Goal: Obtain resource: Download file/media

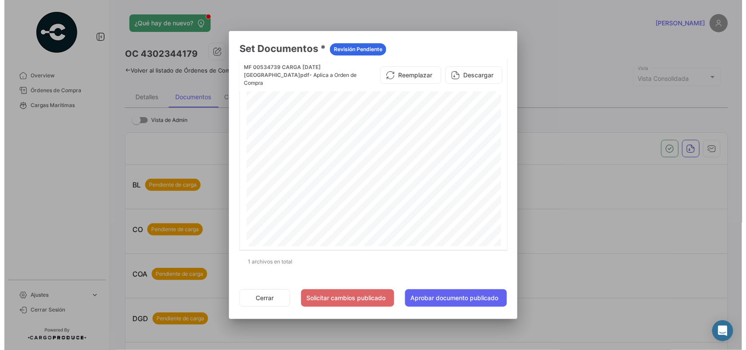
scroll to position [308, 0]
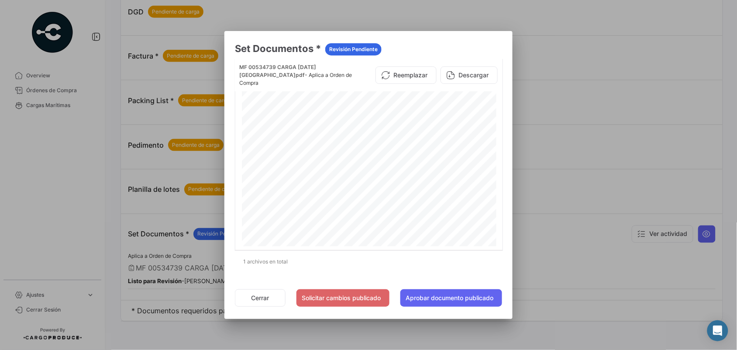
click at [42, 87] on div at bounding box center [368, 175] width 737 height 350
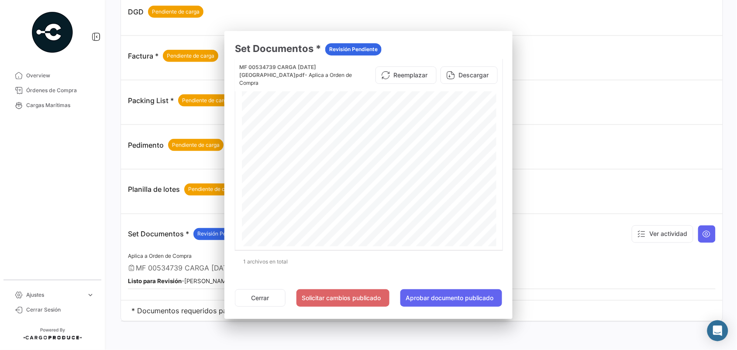
click at [42, 87] on span "Órdenes de Compra" at bounding box center [60, 91] width 68 height 8
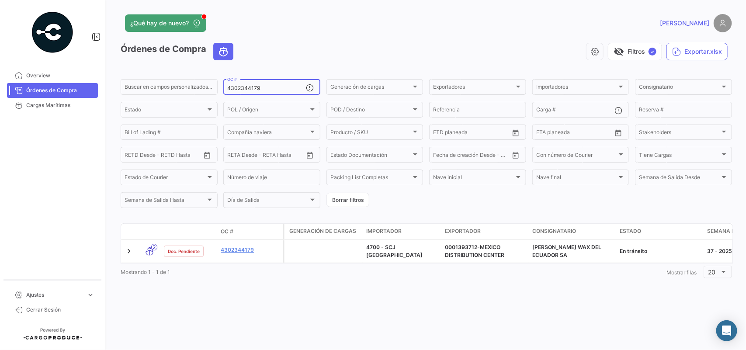
click at [267, 92] on div "4302344179 OC #" at bounding box center [266, 86] width 79 height 17
drag, startPoint x: 266, startPoint y: 90, endPoint x: 130, endPoint y: 91, distance: 135.9
click at [0, 0] on div "Buscar en [PERSON_NAME] personalizados... 4302344179 OC # Generación [PERSON_NA…" at bounding box center [0, 0] width 0 height 0
paste input "• 4302344178"
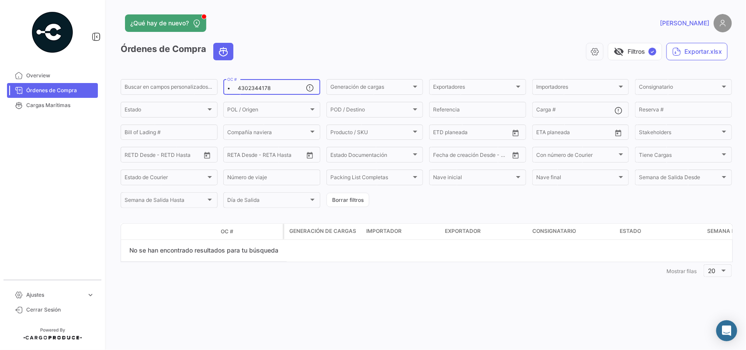
click at [237, 88] on input "• 4302344178" at bounding box center [266, 88] width 79 height 6
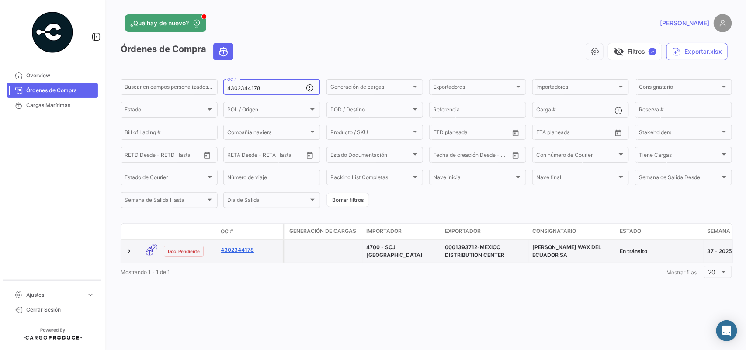
type input "4302344178"
click at [240, 252] on link "4302344178" at bounding box center [250, 250] width 59 height 8
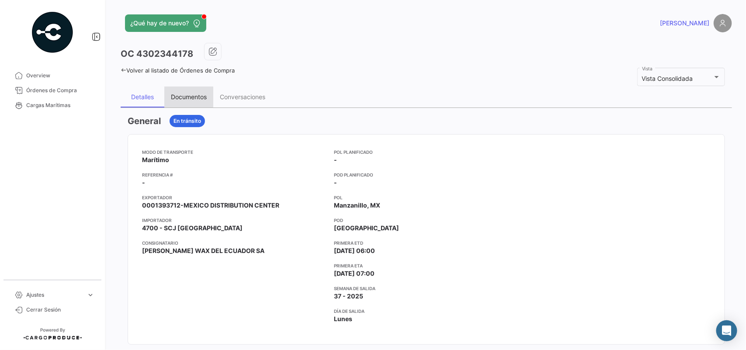
click at [206, 103] on div "Documentos" at bounding box center [188, 97] width 49 height 21
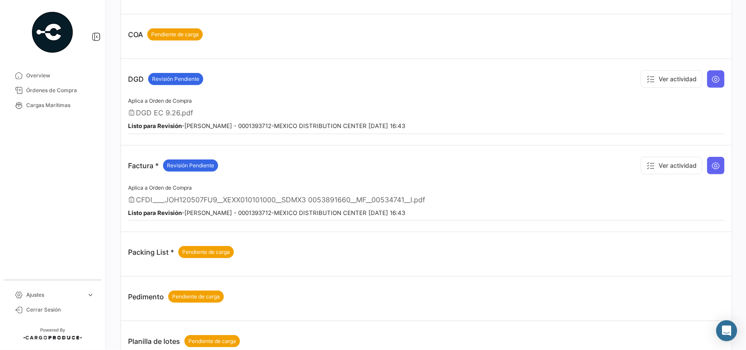
scroll to position [232, 0]
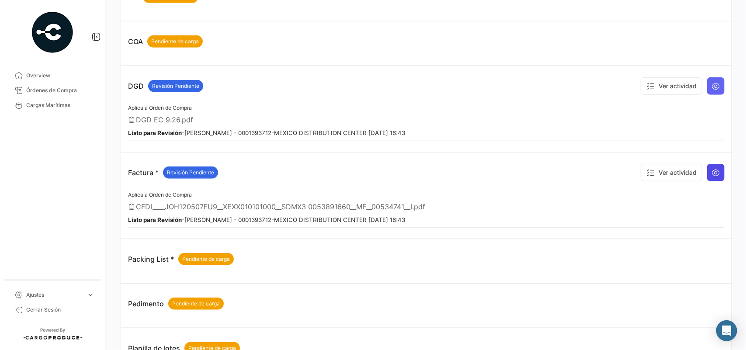
click at [711, 173] on icon at bounding box center [715, 172] width 9 height 9
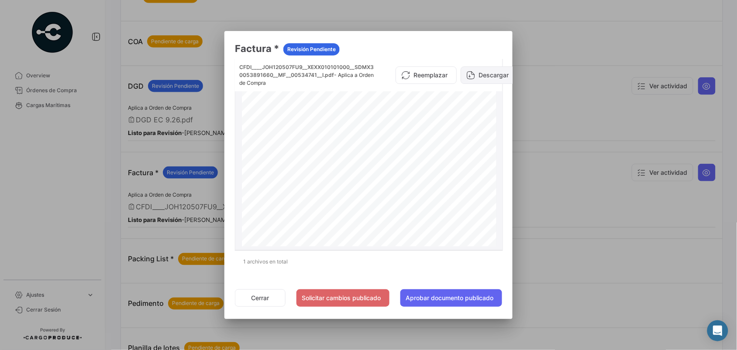
click at [504, 66] on button "Descargar" at bounding box center [489, 74] width 57 height 17
click at [68, 82] on div at bounding box center [368, 175] width 737 height 350
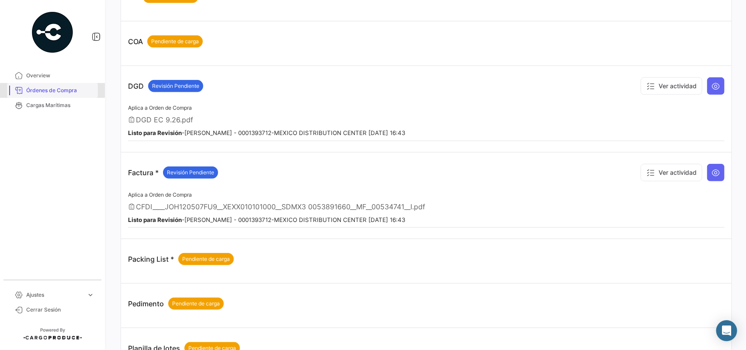
click at [67, 91] on span "Órdenes de Compra" at bounding box center [60, 91] width 68 height 8
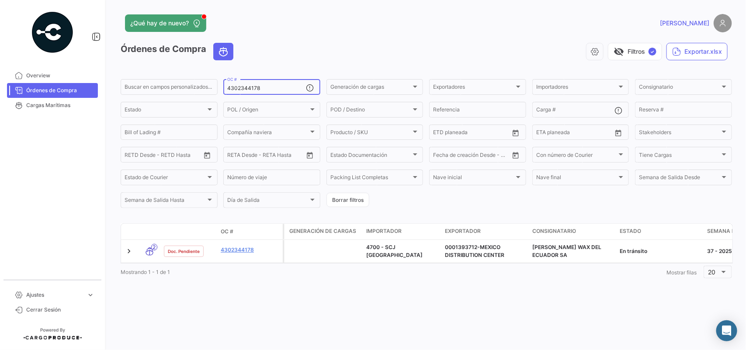
click at [270, 88] on input "4302344178" at bounding box center [266, 88] width 79 height 6
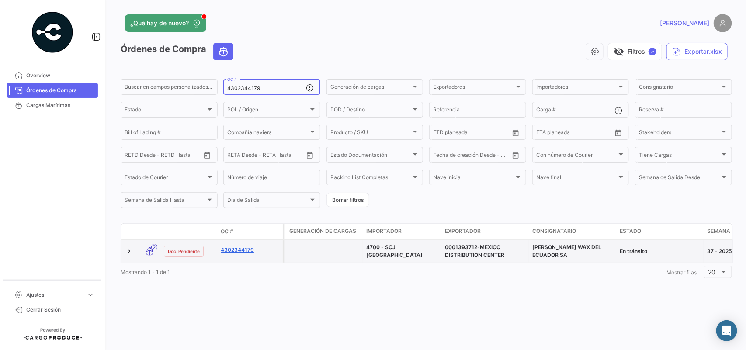
type input "4302344179"
click at [246, 252] on link "4302344179" at bounding box center [250, 250] width 59 height 8
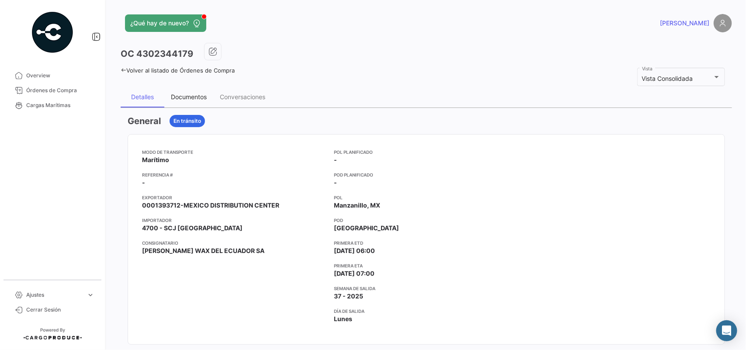
click at [186, 90] on div "Documentos" at bounding box center [188, 97] width 49 height 21
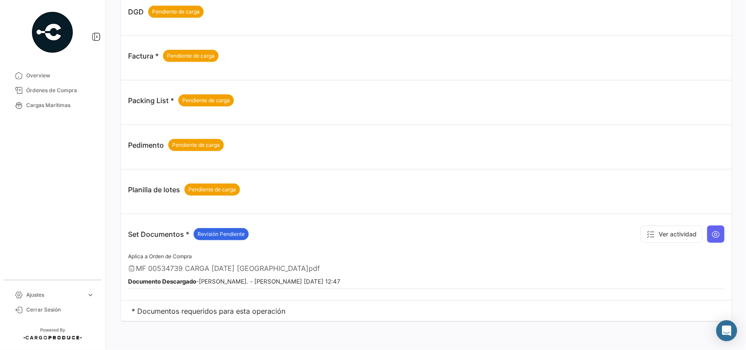
scroll to position [11, 0]
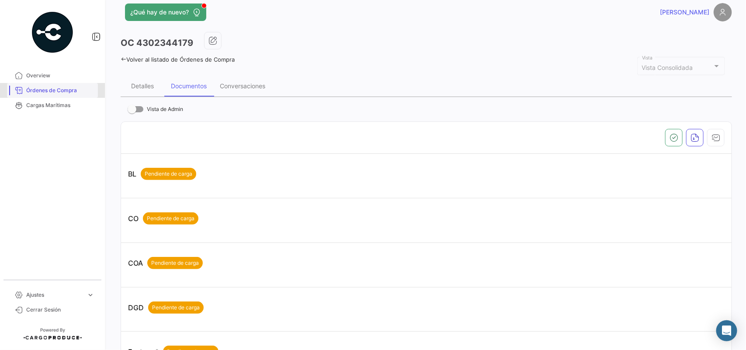
click at [68, 94] on span "Órdenes de Compra" at bounding box center [60, 91] width 68 height 8
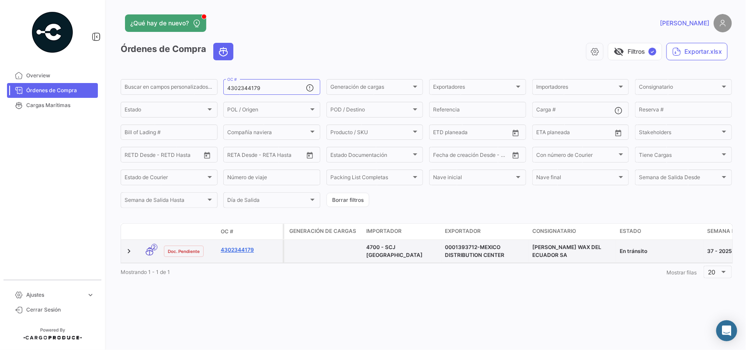
click at [224, 251] on link "4302344179" at bounding box center [250, 250] width 59 height 8
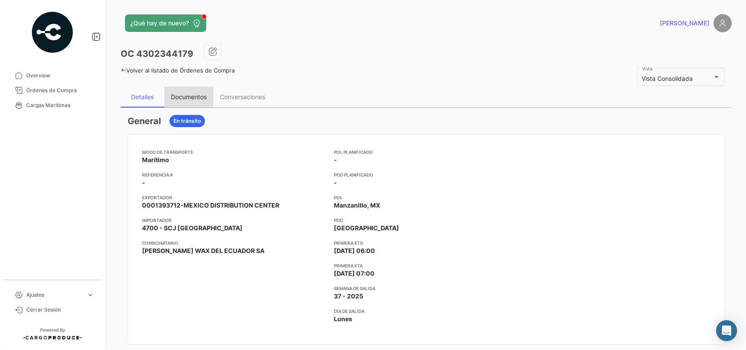
click at [209, 100] on div "Documentos" at bounding box center [188, 97] width 49 height 21
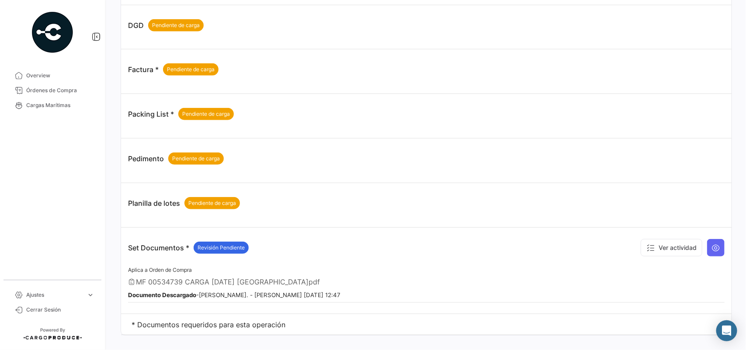
scroll to position [308, 0]
